Goal: Task Accomplishment & Management: Manage account settings

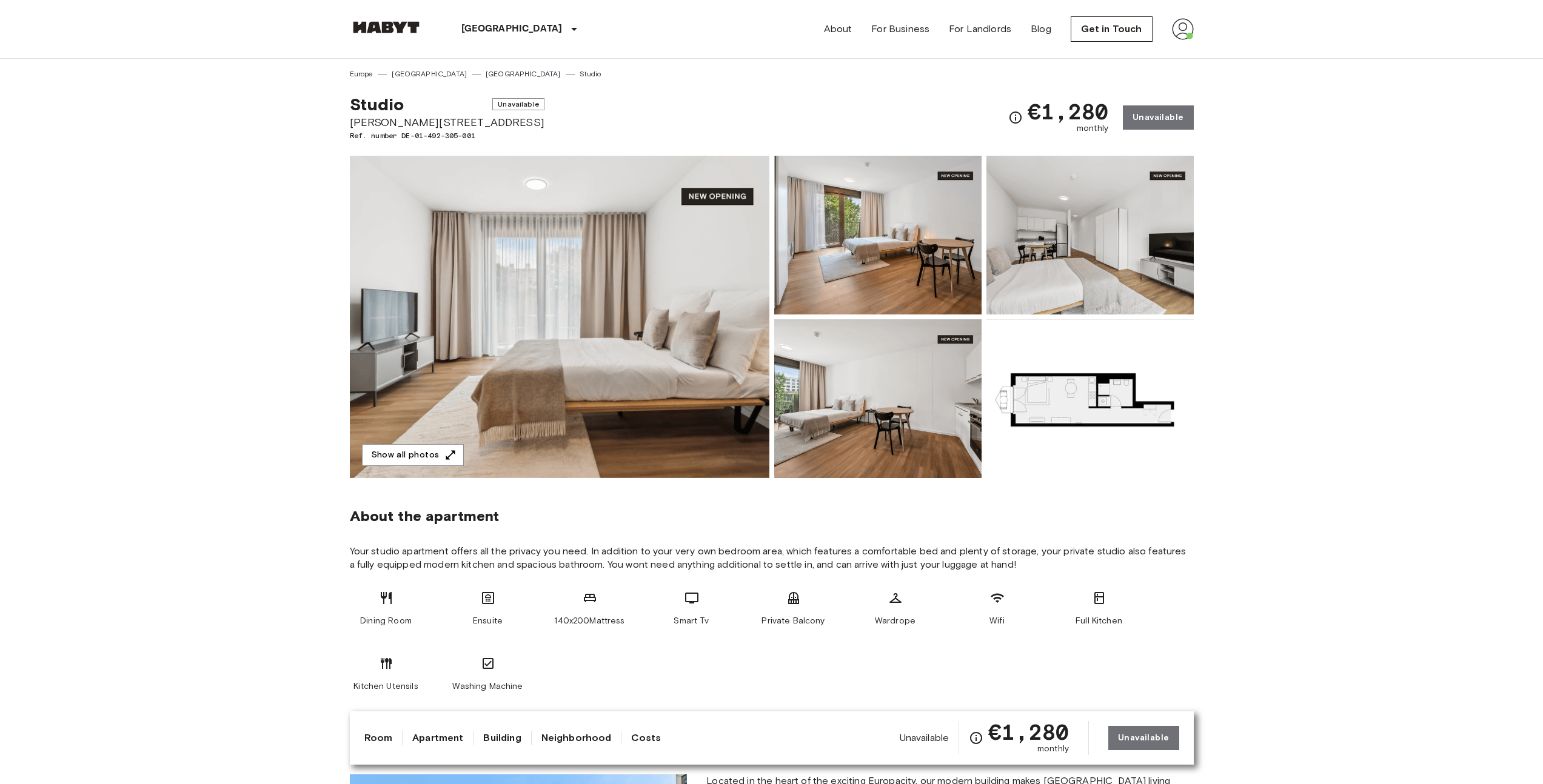
click at [1185, 21] on img at bounding box center [1183, 29] width 22 height 22
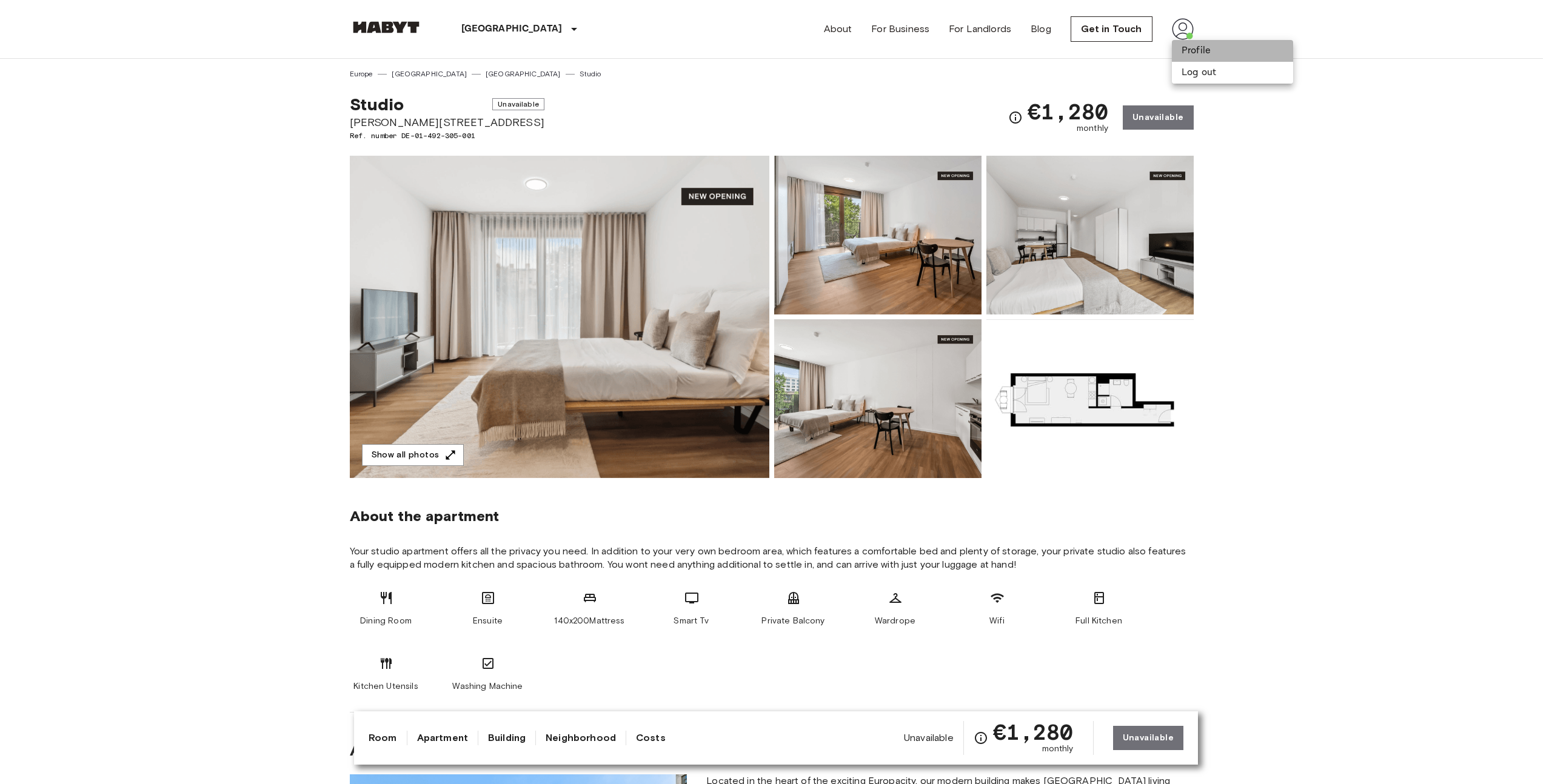
click at [1190, 48] on li "Profile" at bounding box center [1232, 51] width 121 height 22
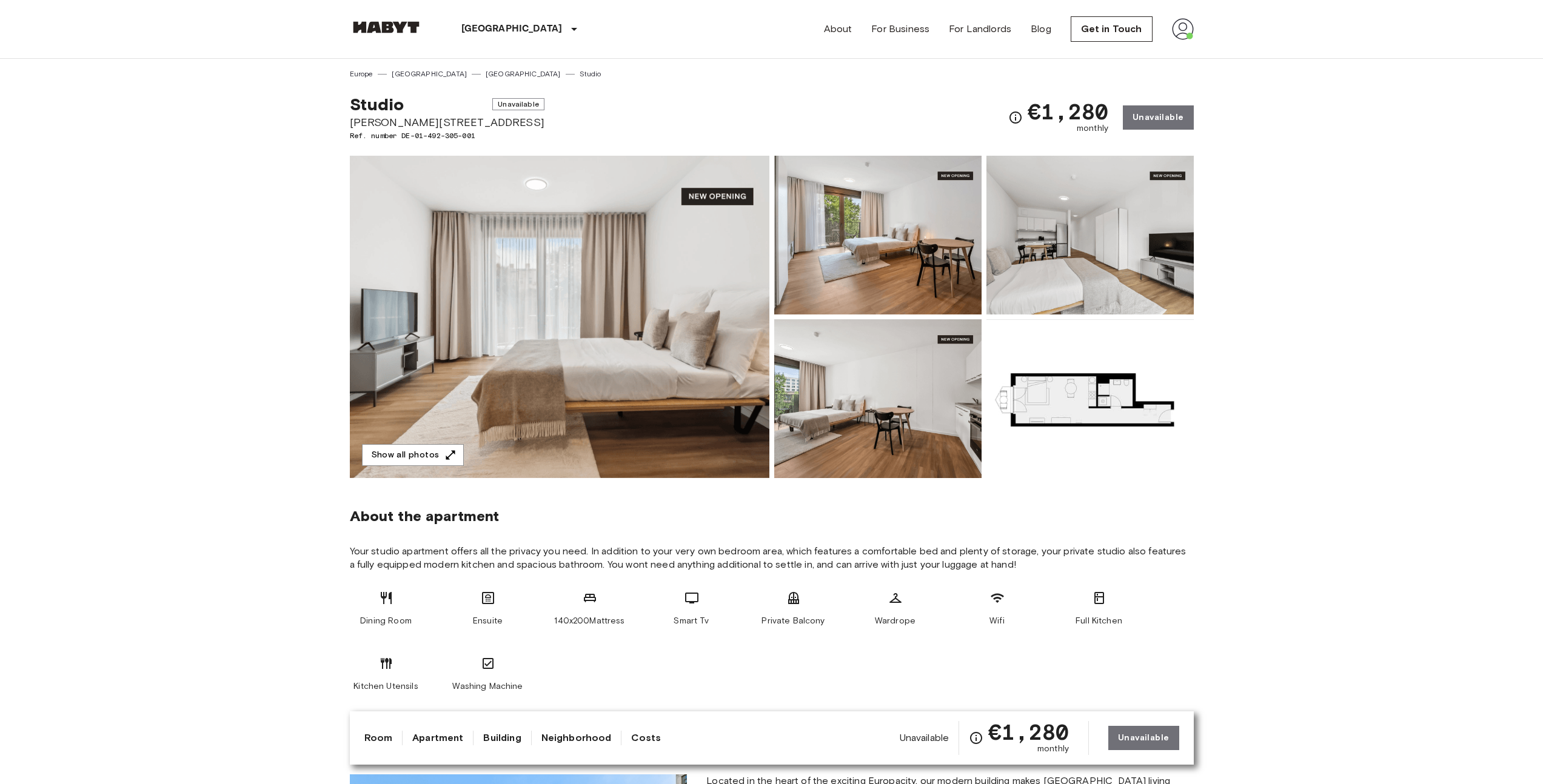
click at [1183, 18] on img at bounding box center [1183, 29] width 22 height 22
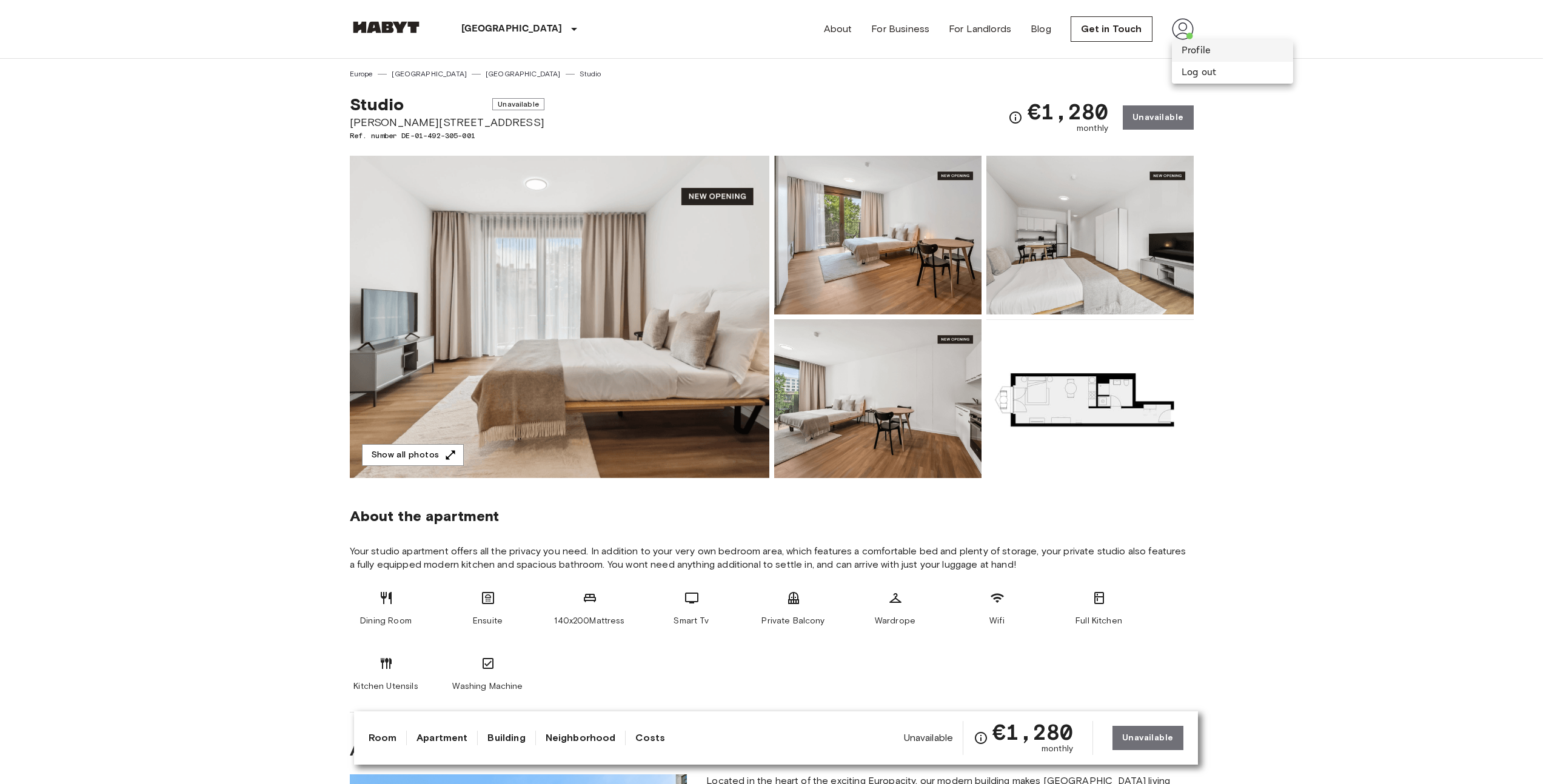
click at [1184, 55] on li "Profile" at bounding box center [1232, 51] width 121 height 22
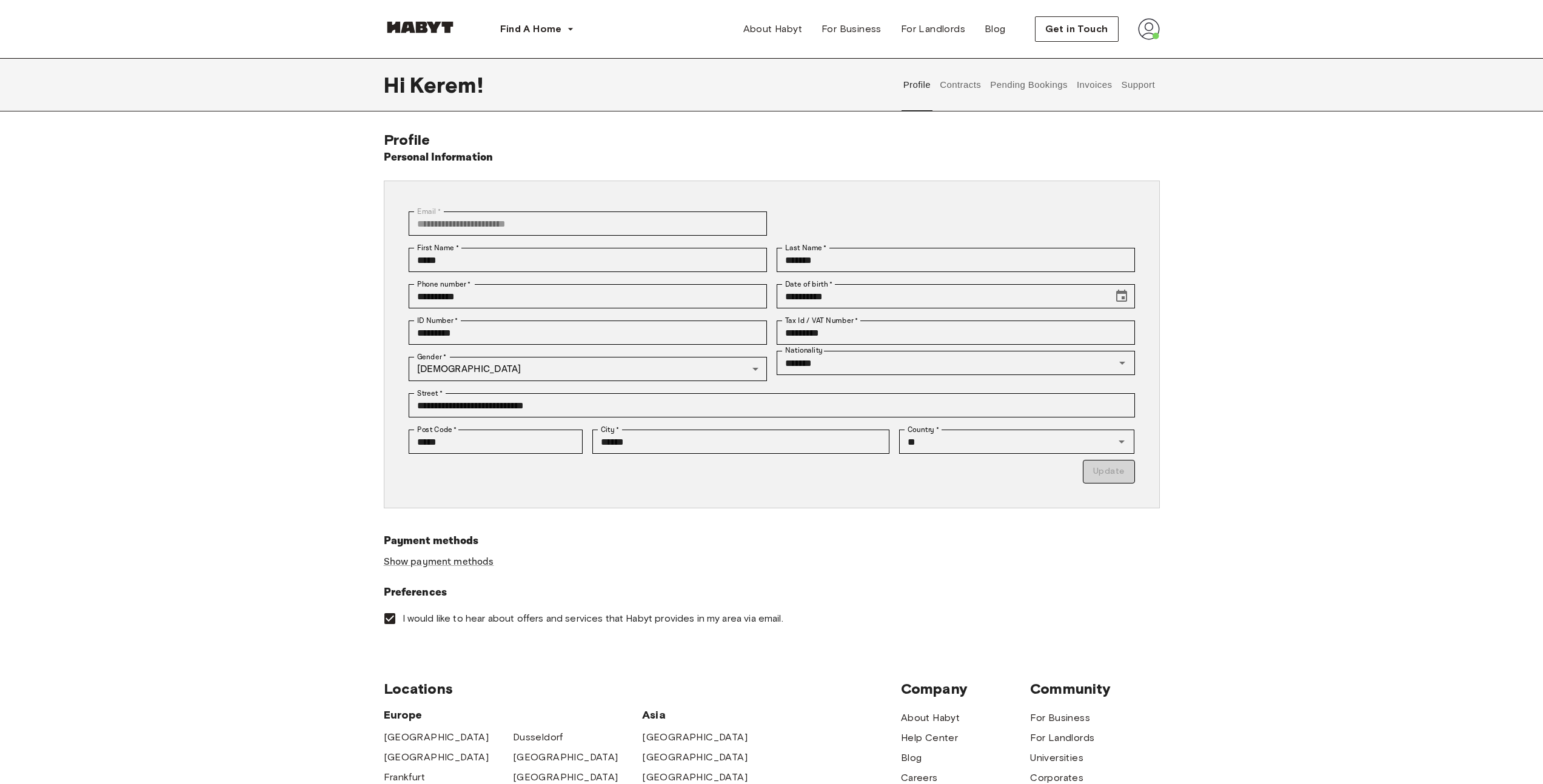
click at [964, 85] on button "Contracts" at bounding box center [961, 84] width 45 height 54
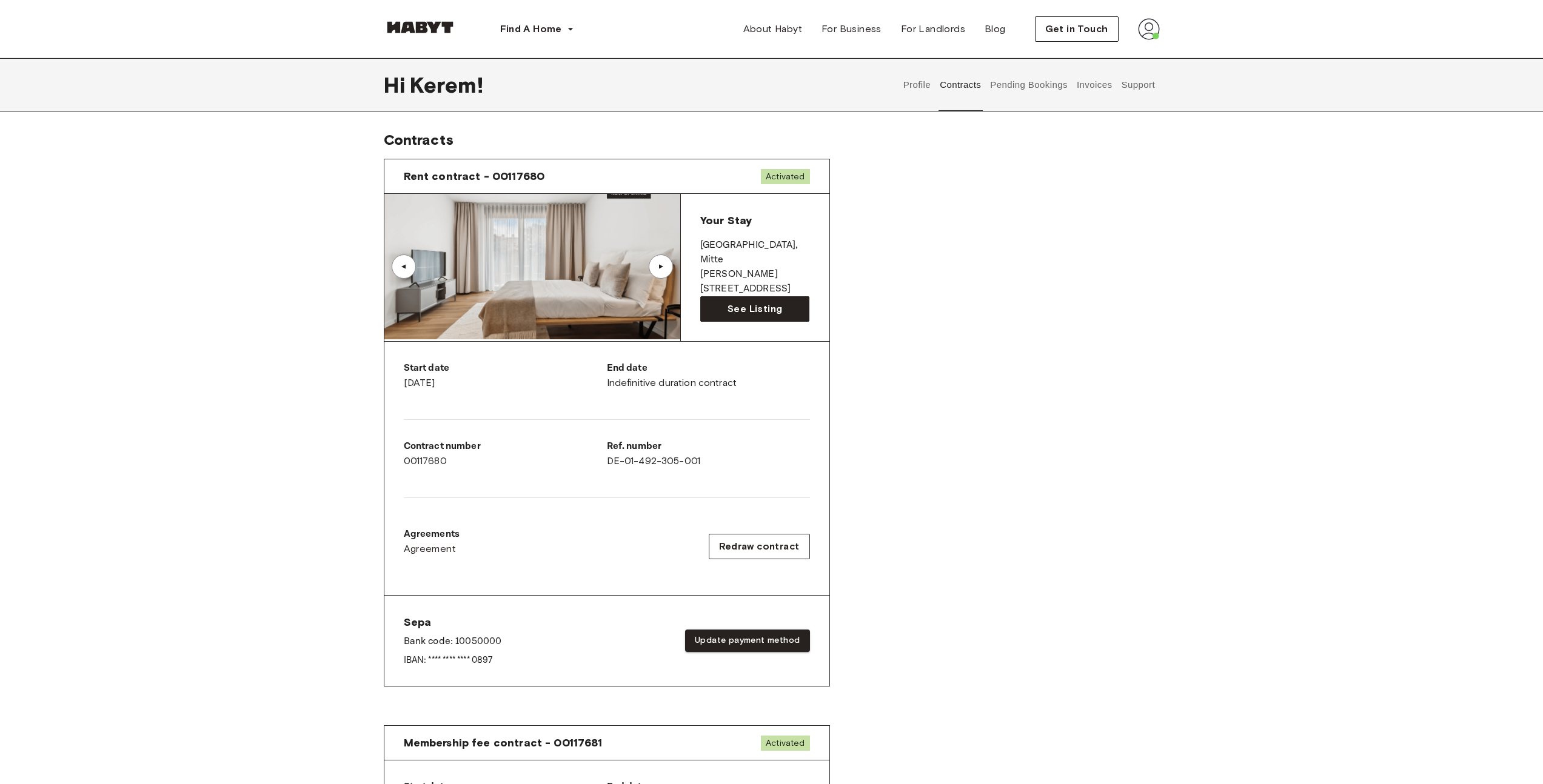
click at [742, 224] on span "Your Stay" at bounding box center [726, 221] width 52 height 14
click at [732, 309] on span "See Listing" at bounding box center [755, 309] width 55 height 15
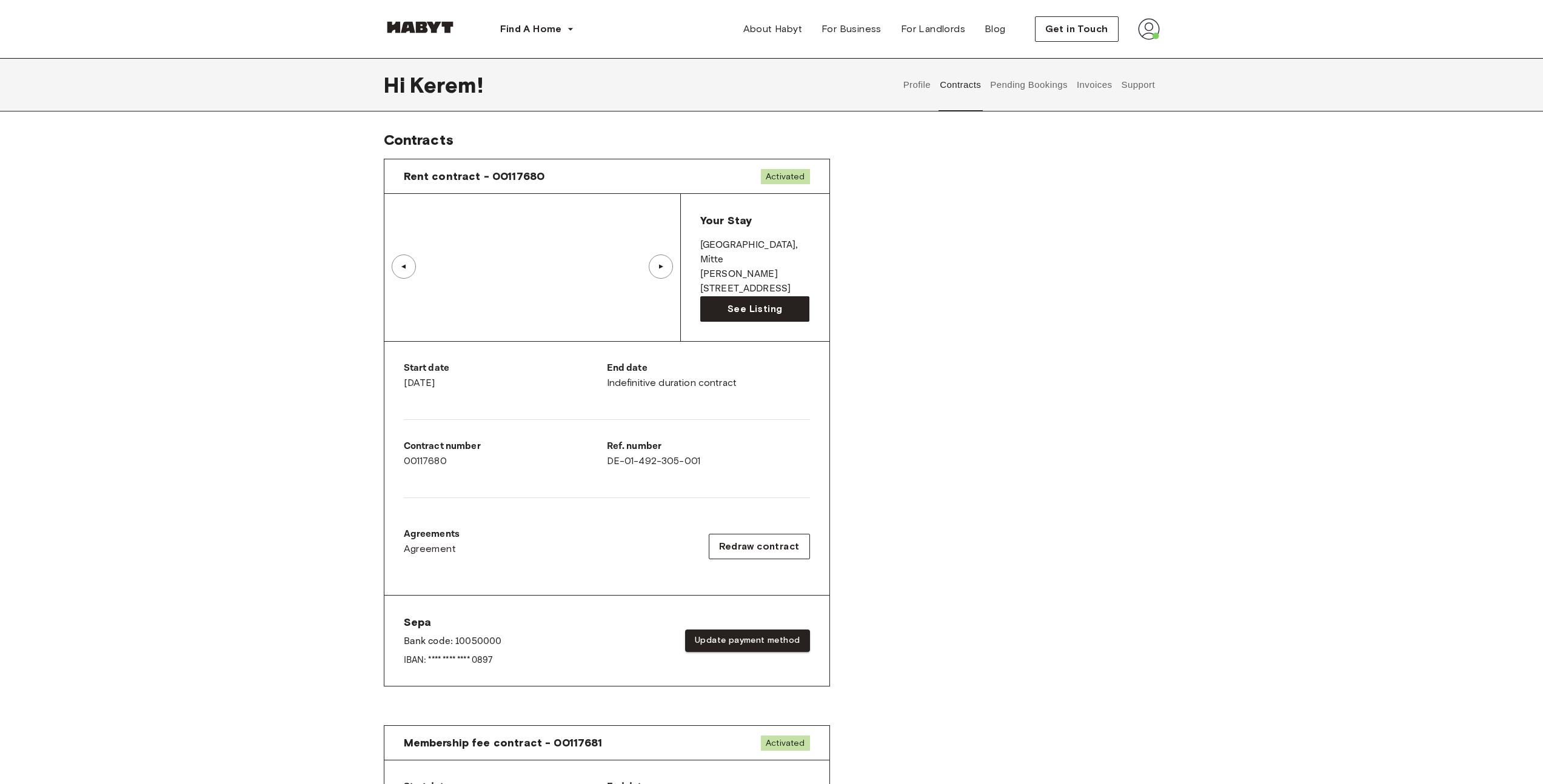
scroll to position [8, 0]
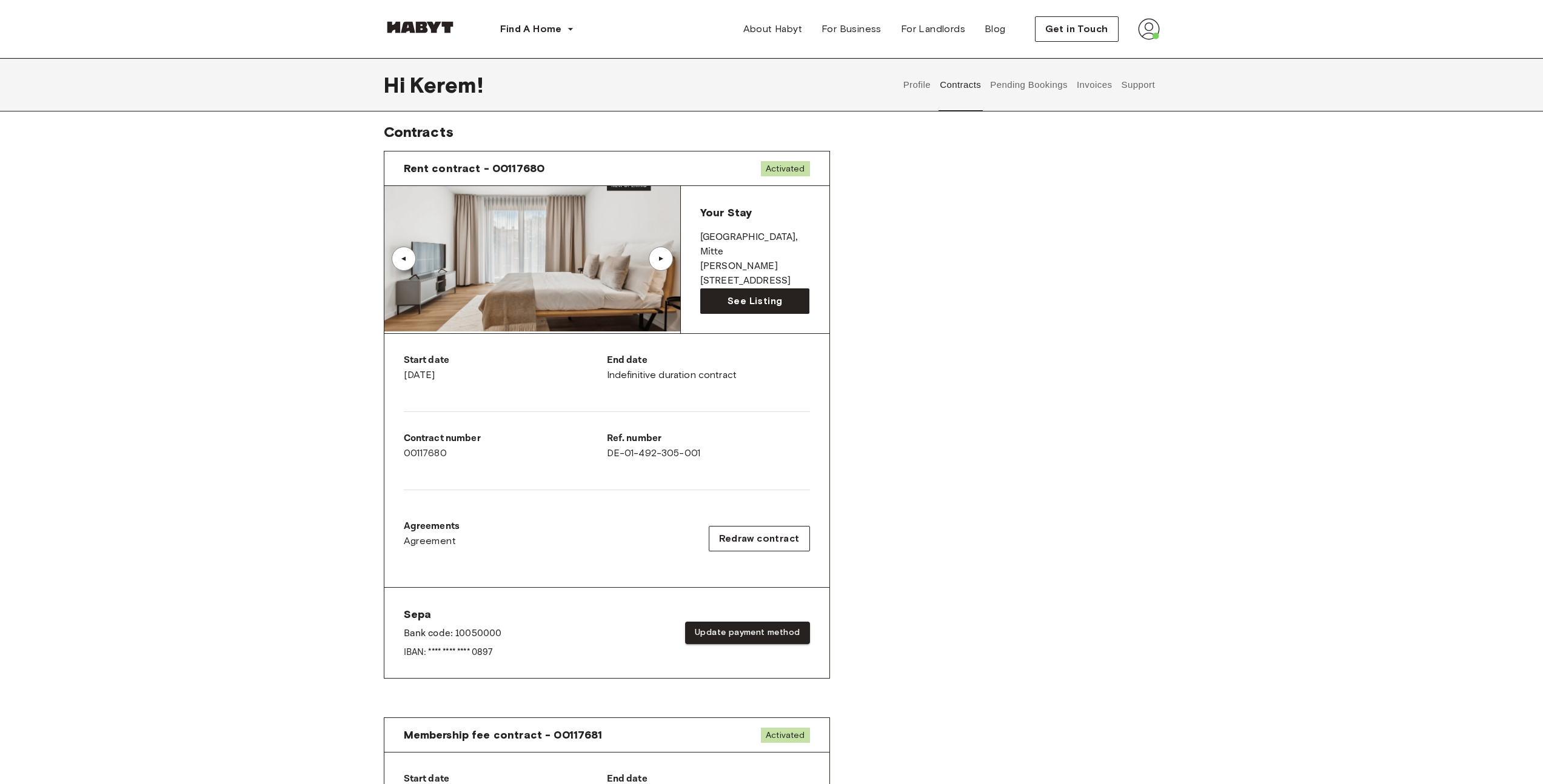
click at [1038, 84] on button "Pending Bookings" at bounding box center [1029, 84] width 81 height 54
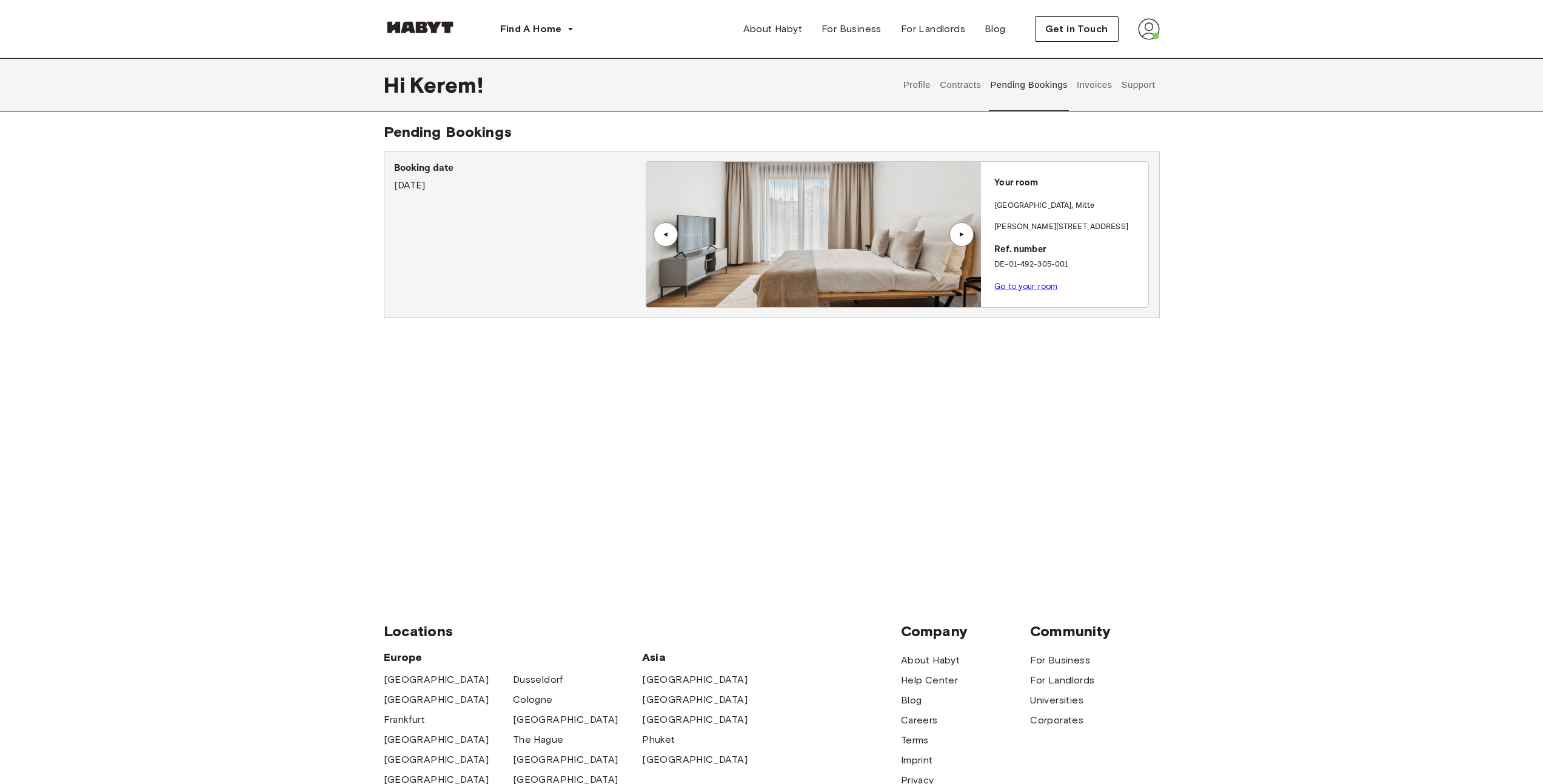
click at [1018, 291] on p "Go to your room" at bounding box center [1069, 287] width 149 height 13
click at [1021, 287] on link "Go to your room" at bounding box center [1025, 286] width 63 height 9
click at [1094, 88] on button "Invoices" at bounding box center [1094, 84] width 38 height 54
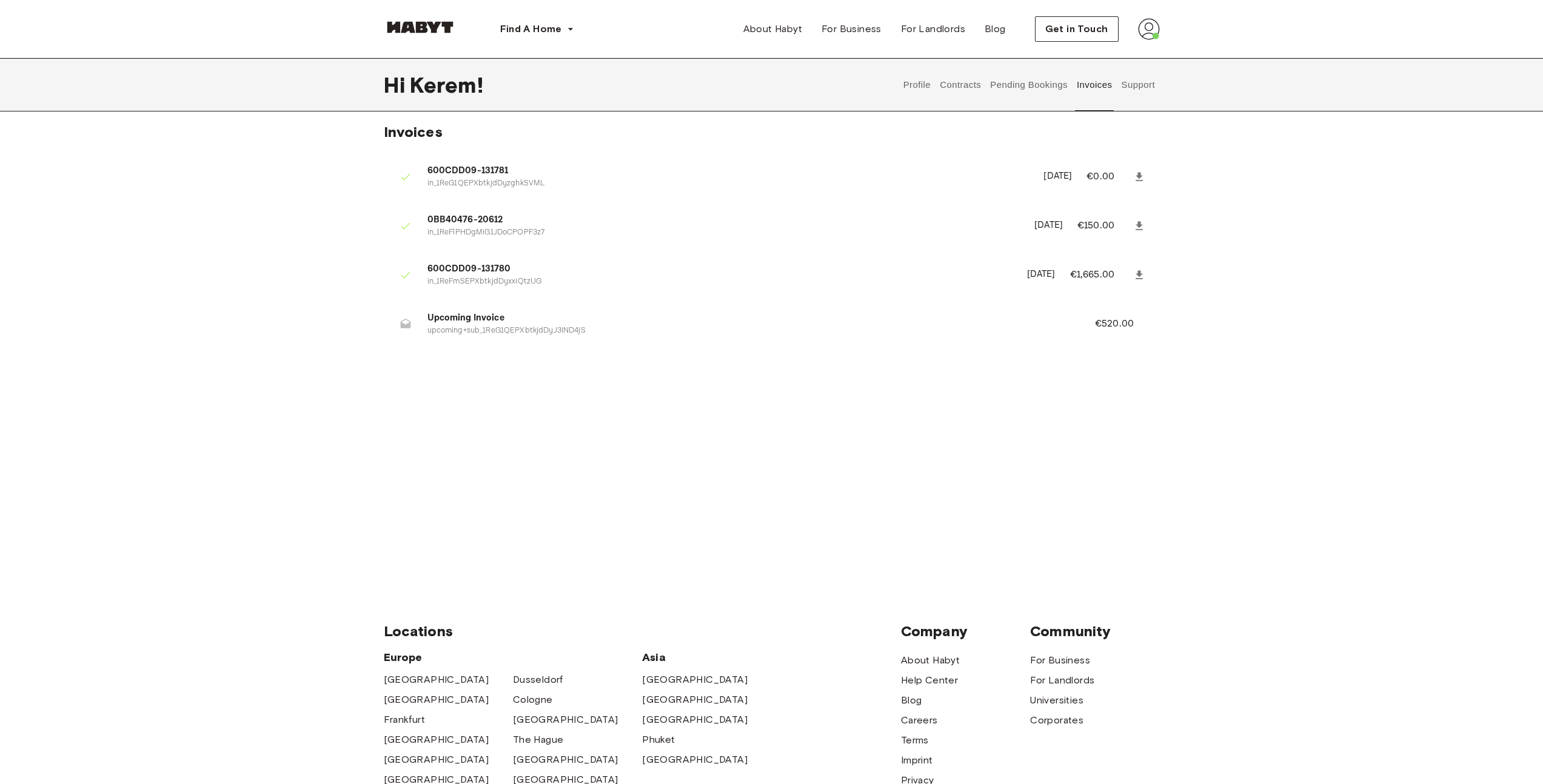
click at [473, 322] on span "Upcoming Invoice" at bounding box center [746, 318] width 639 height 14
click at [400, 317] on div at bounding box center [405, 324] width 25 height 25
click at [403, 325] on icon at bounding box center [404, 323] width 10 height 10
click at [529, 337] on li "Upcoming Invoice upcoming+sub_1ReG1QEPXbtkjdDyJ3IND4jS €520.00" at bounding box center [772, 324] width 776 height 42
click at [560, 332] on p "upcoming+sub_1ReG1QEPXbtkjdDyJ3IND4jS" at bounding box center [746, 331] width 639 height 12
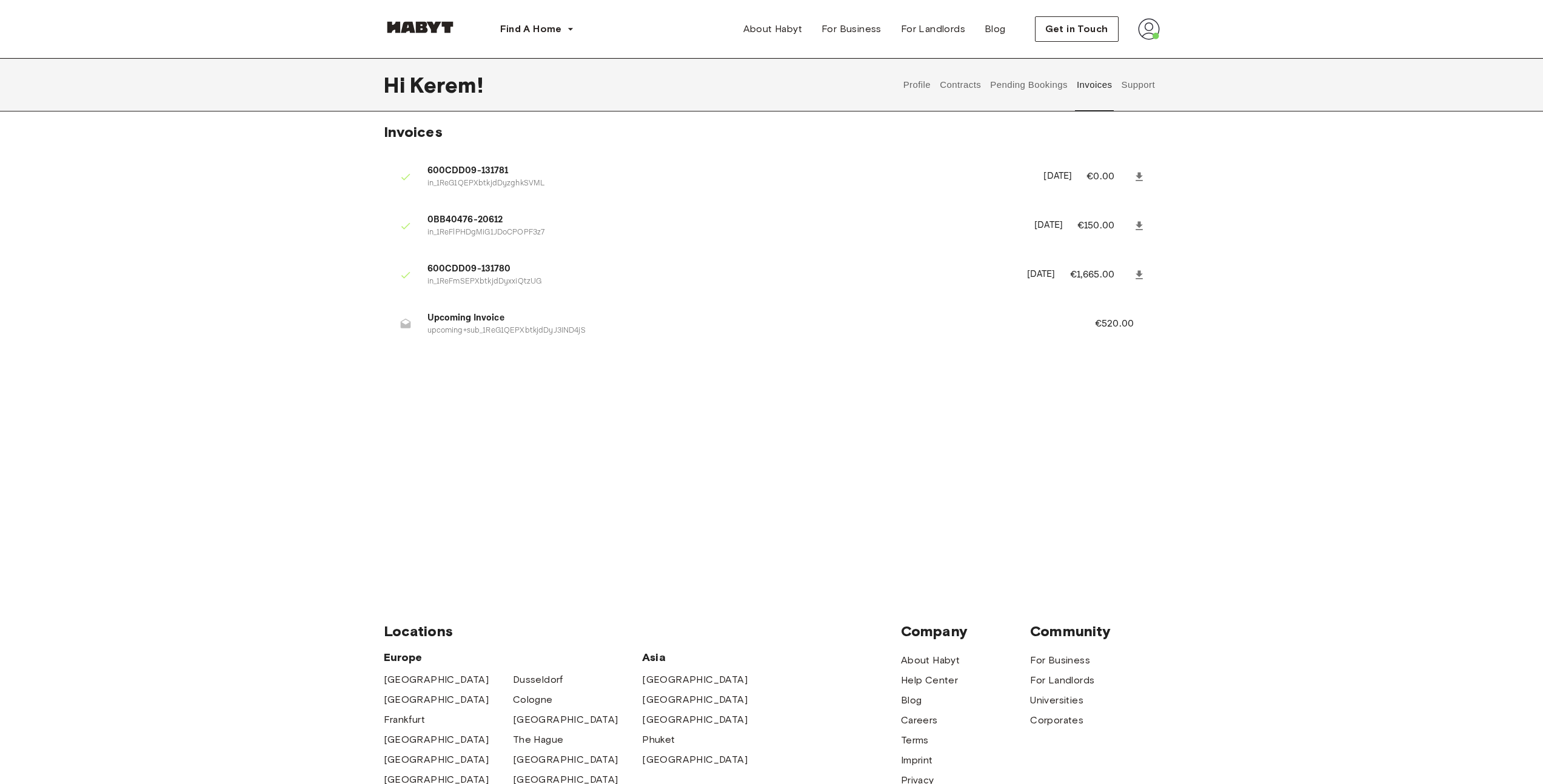
click at [465, 317] on span "Upcoming Invoice" at bounding box center [746, 318] width 639 height 14
click at [1145, 84] on button "Support" at bounding box center [1138, 84] width 37 height 54
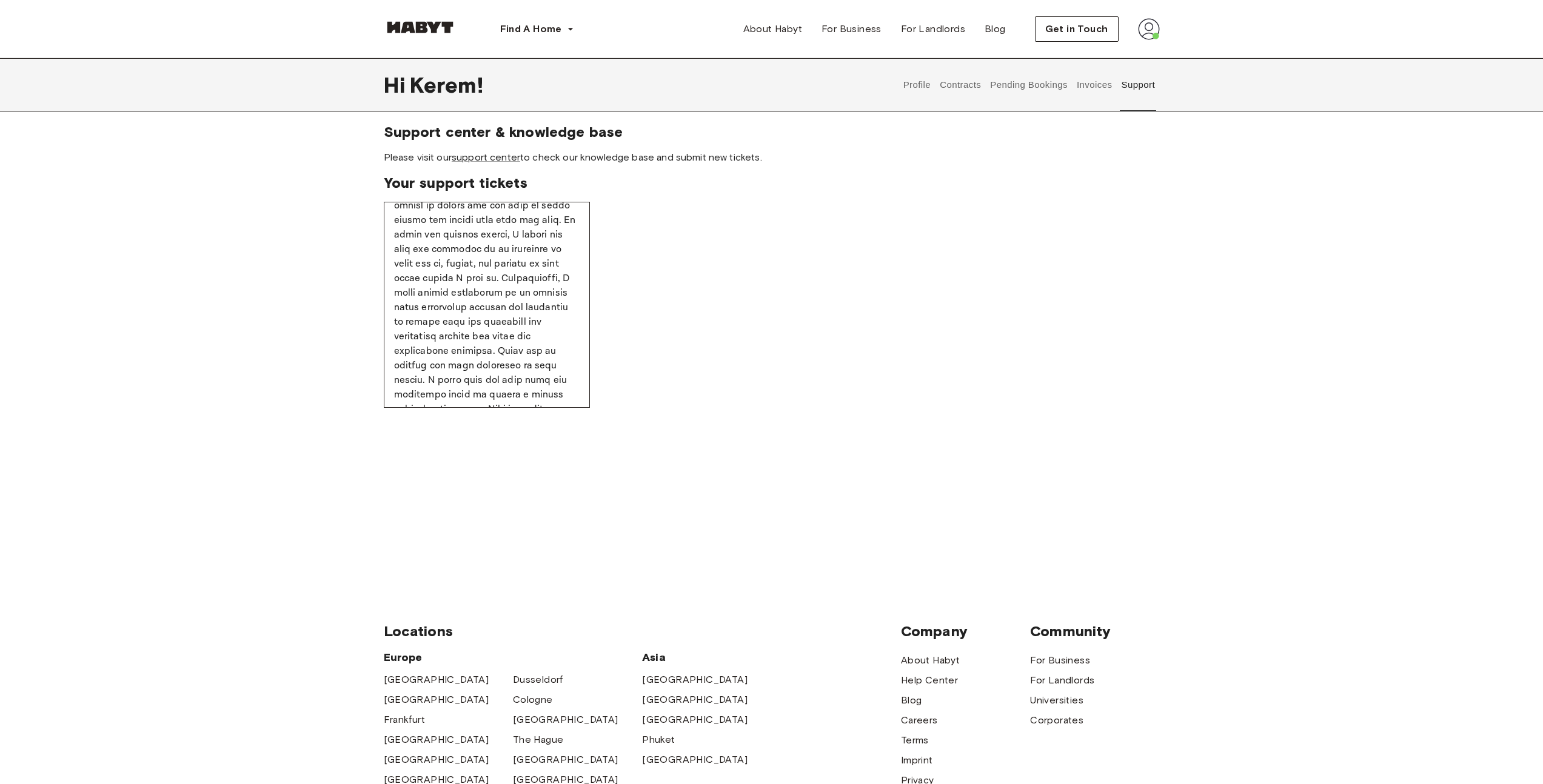
scroll to position [48, 0]
